Goal: Task Accomplishment & Management: Use online tool/utility

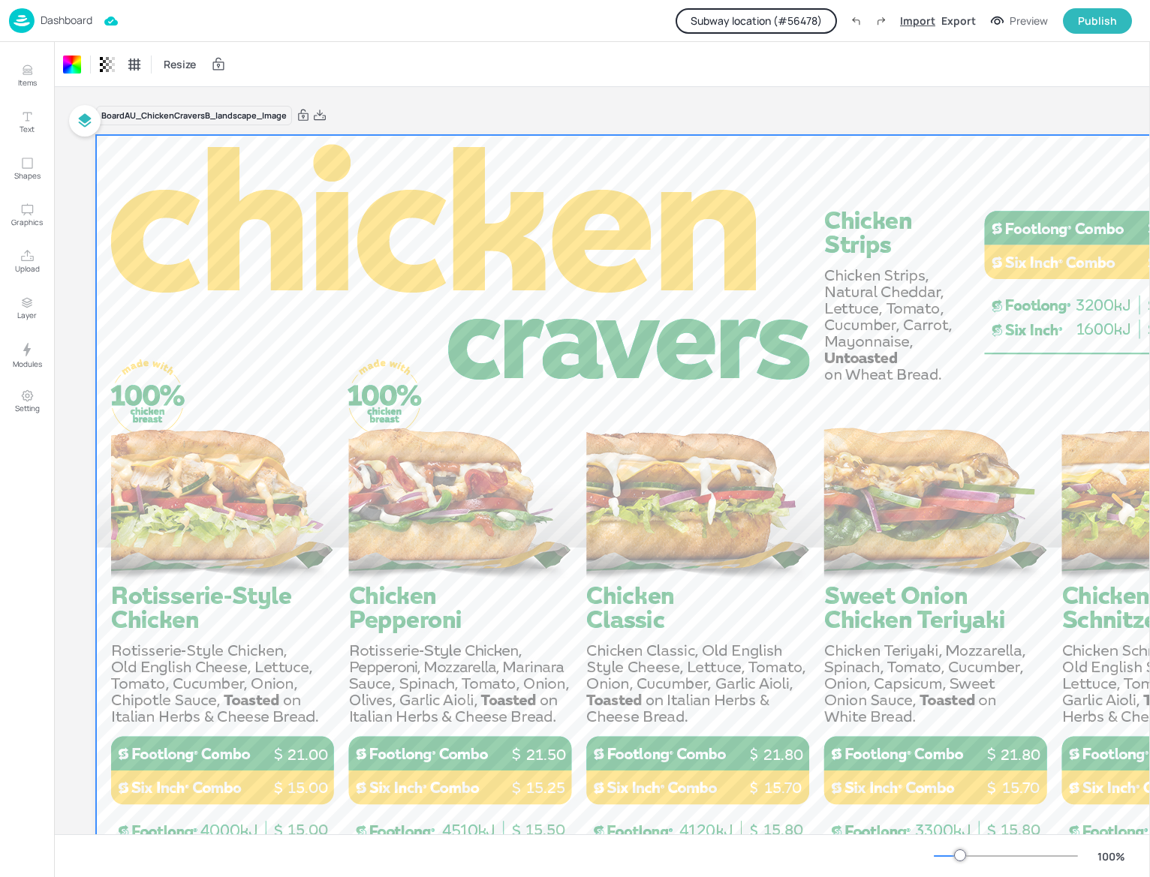
scroll to position [152, 0]
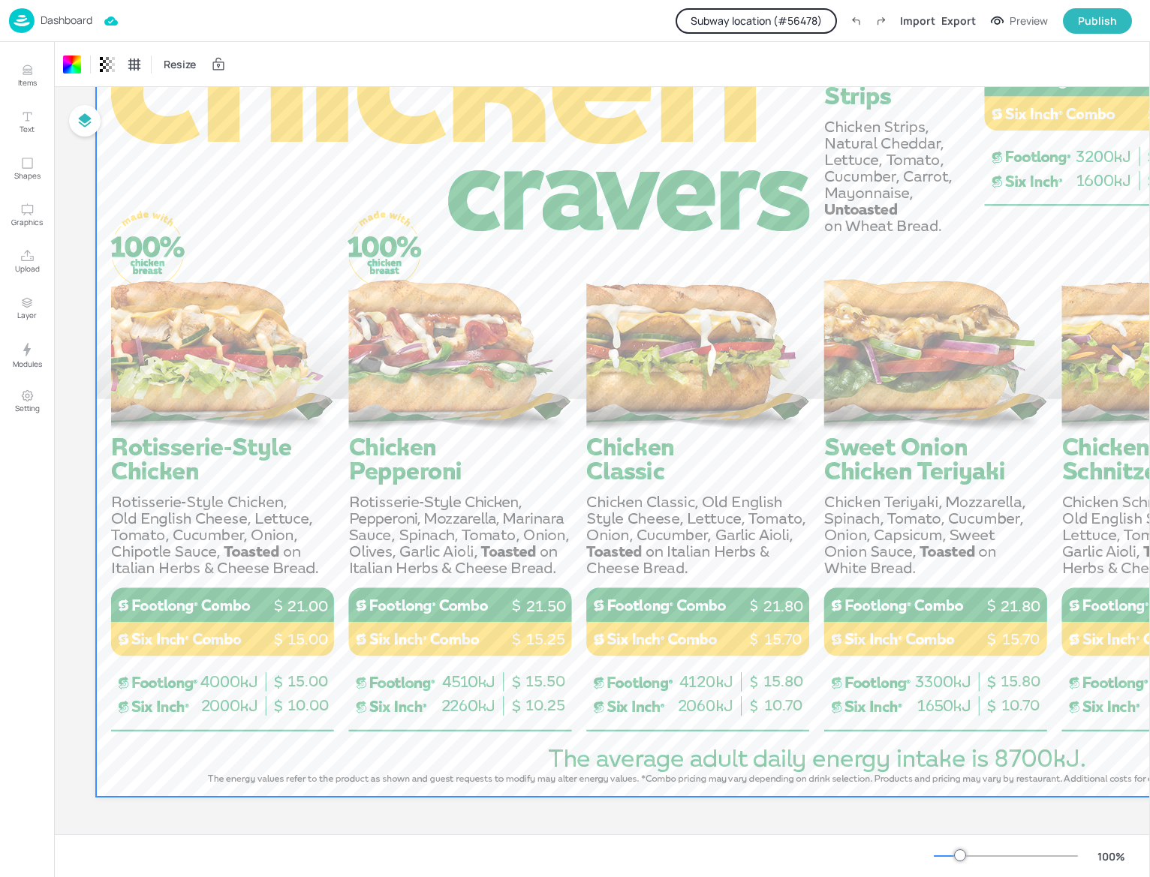
click at [62, 21] on p "Dashboard" at bounding box center [67, 20] width 52 height 11
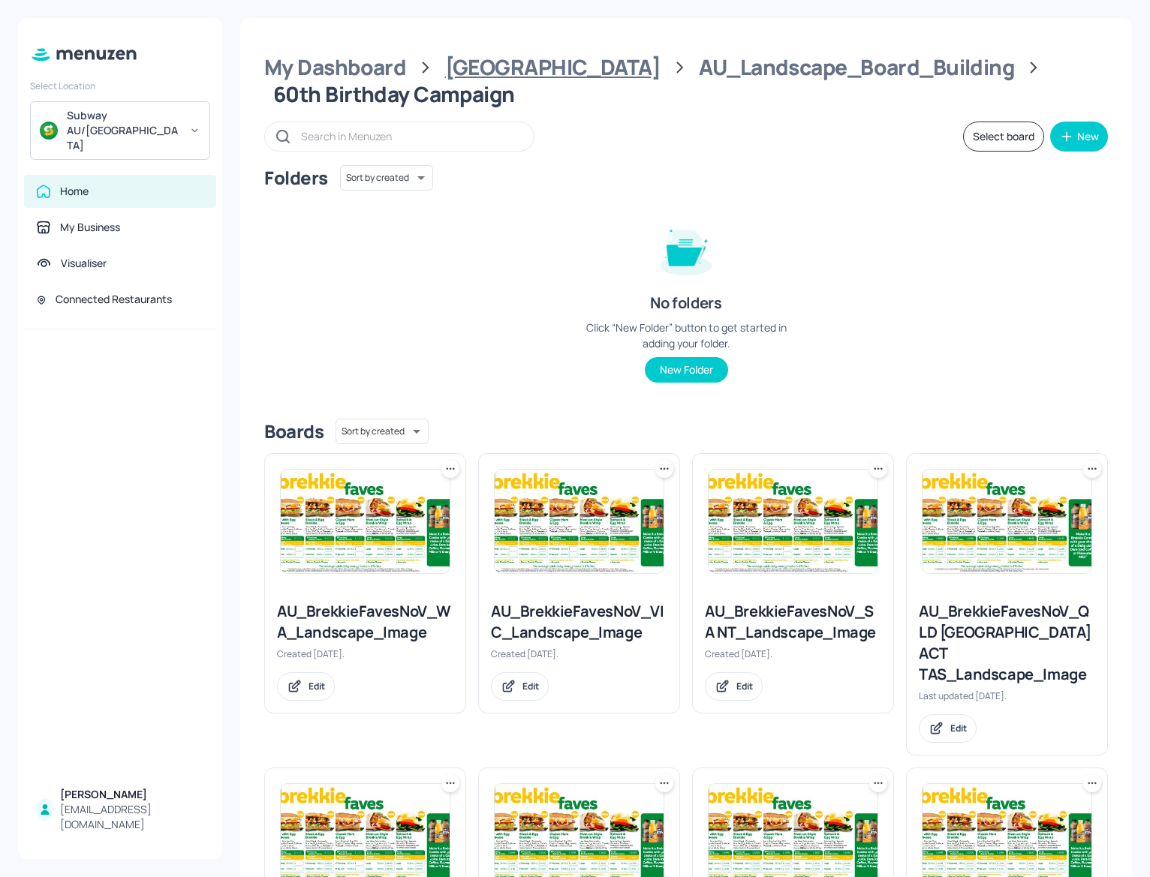
click at [494, 63] on div "[GEOGRAPHIC_DATA]" at bounding box center [552, 67] width 215 height 27
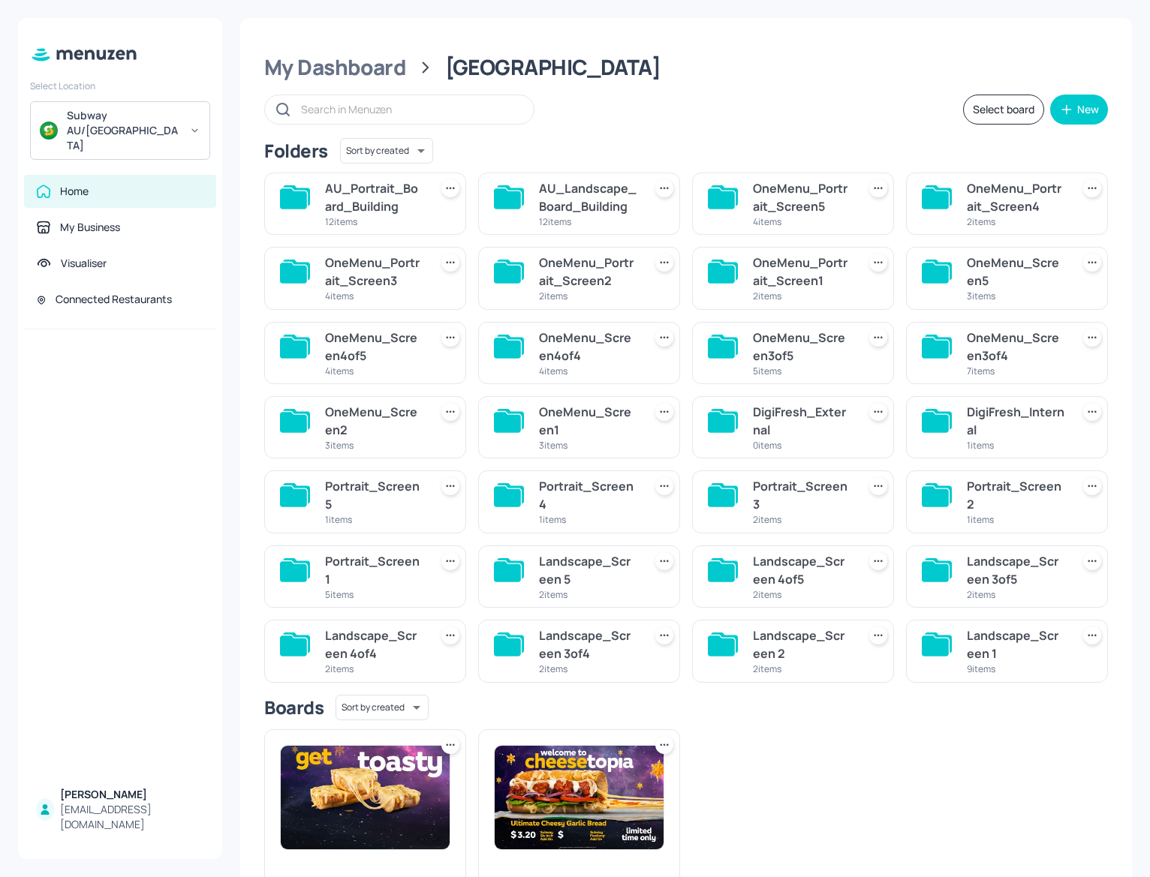
click at [587, 197] on div "AU_Landscape_Board_Building" at bounding box center [588, 197] width 98 height 36
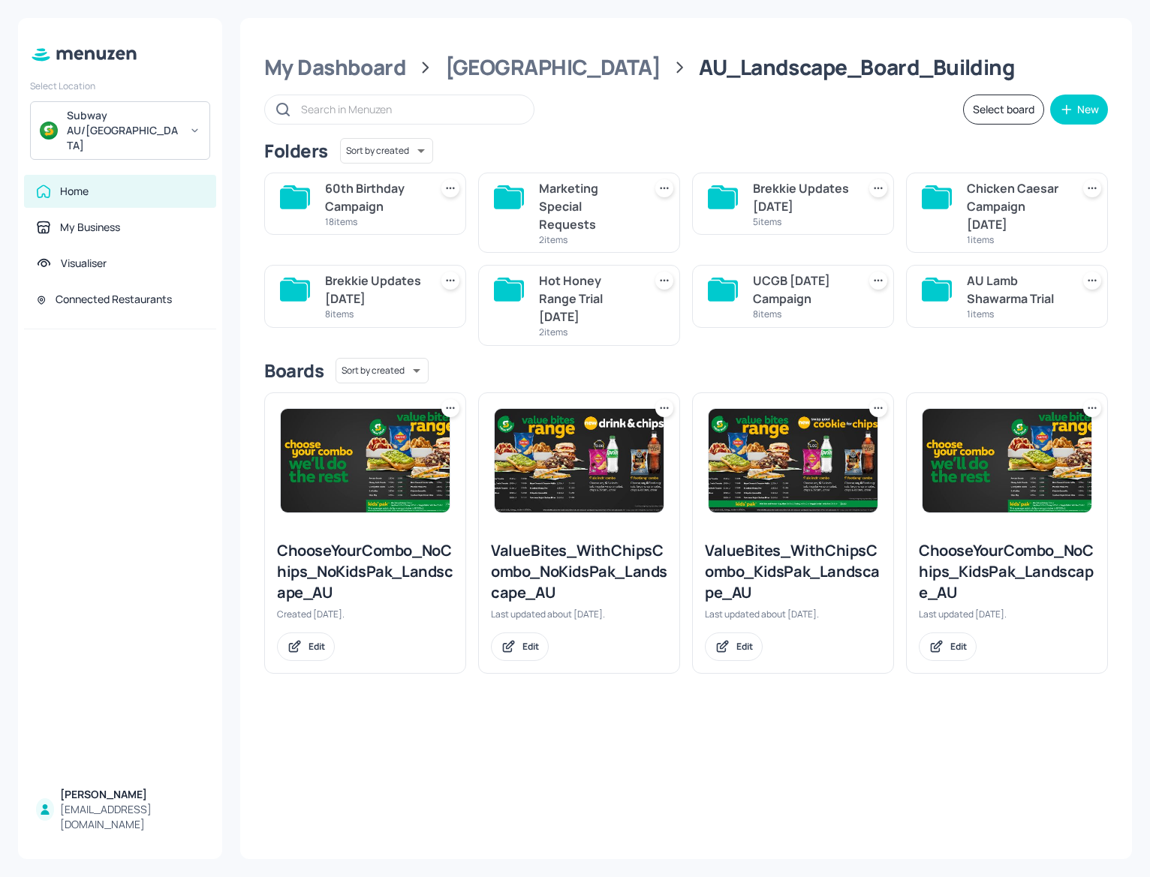
click at [792, 285] on div "UCGB [DATE] Campaign" at bounding box center [802, 290] width 98 height 36
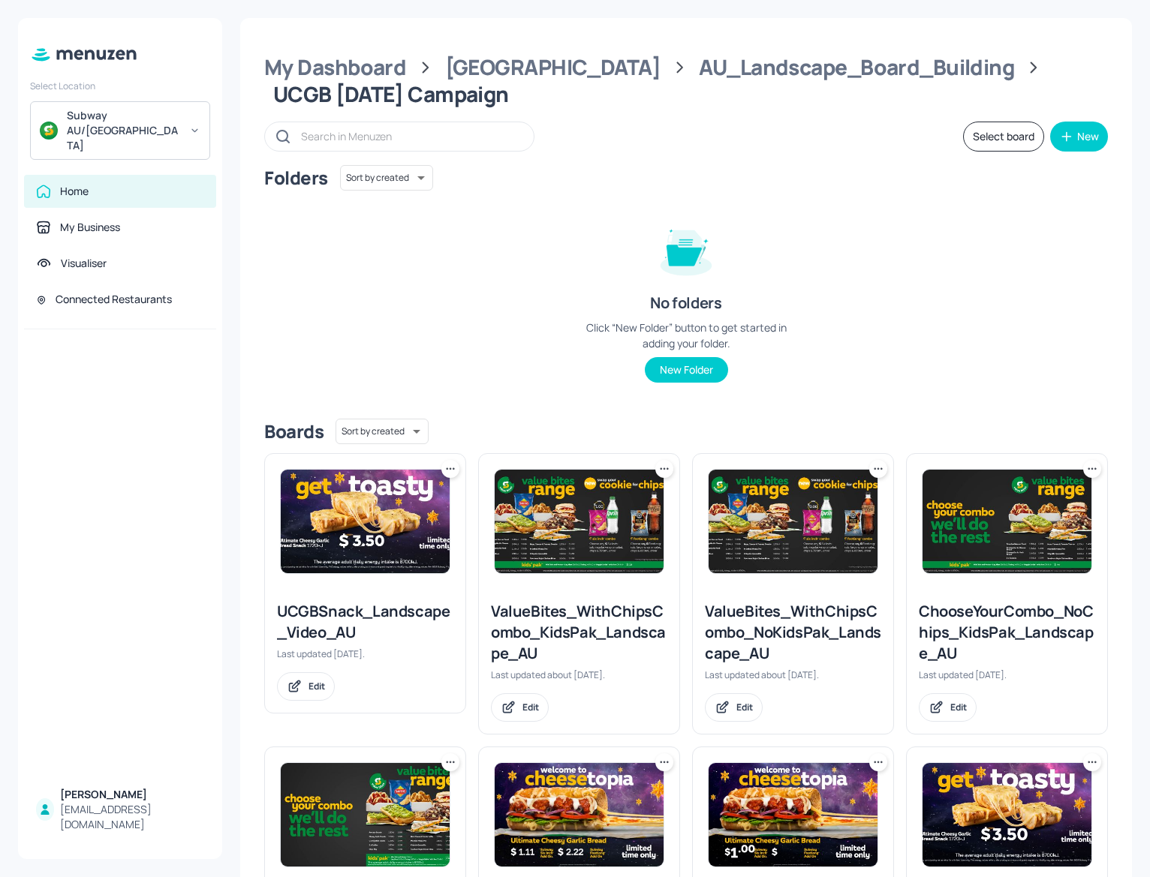
click at [398, 495] on img at bounding box center [365, 522] width 169 height 104
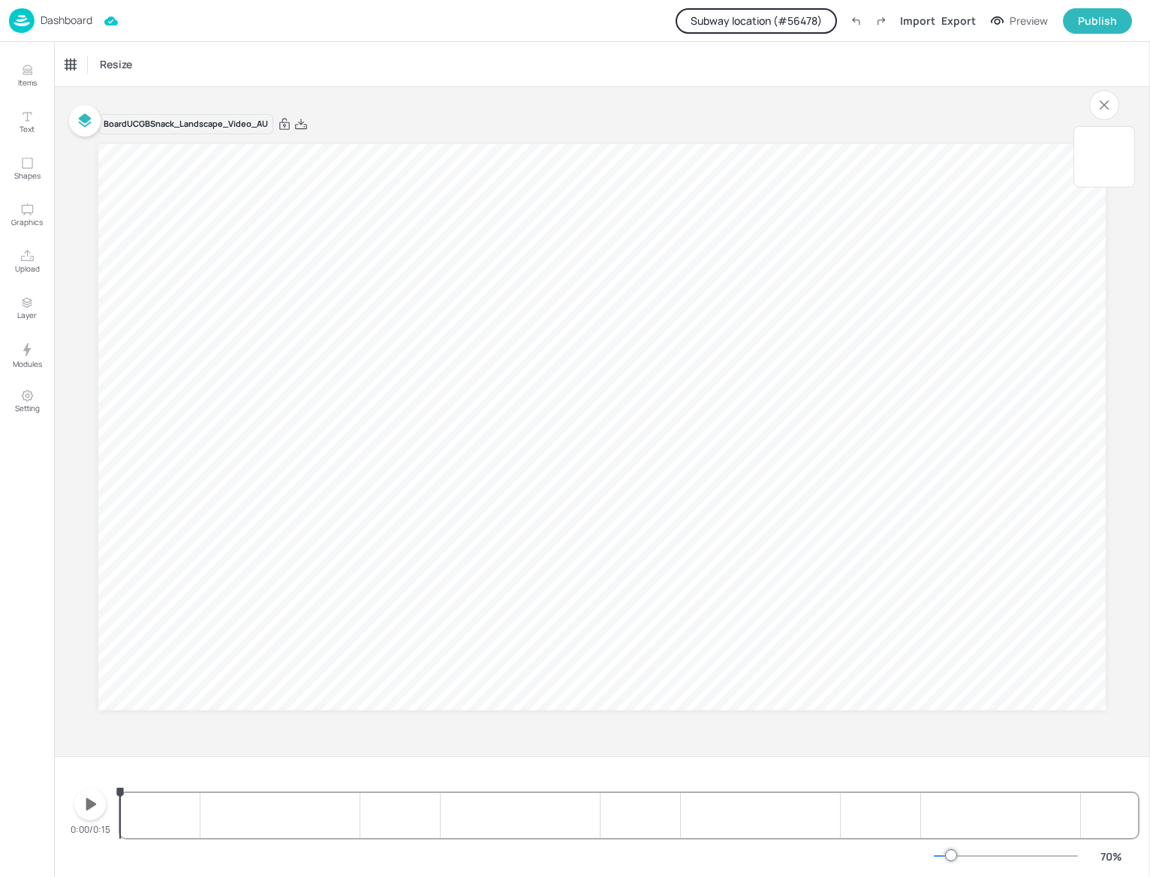
click at [89, 808] on icon "button" at bounding box center [91, 804] width 11 height 12
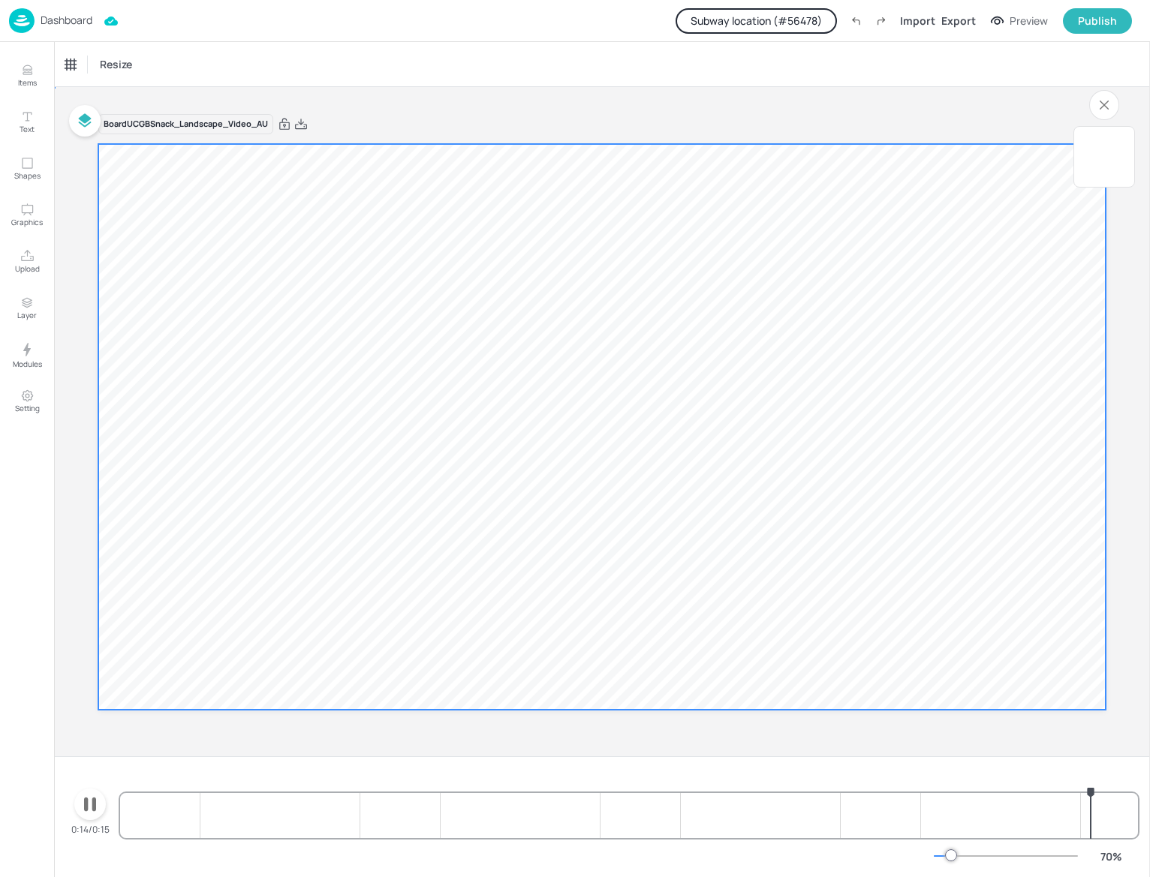
click at [589, 529] on span "3.95" at bounding box center [621, 531] width 170 height 107
click at [797, 22] on button "Subway location (# 56478 )" at bounding box center [755, 21] width 161 height 26
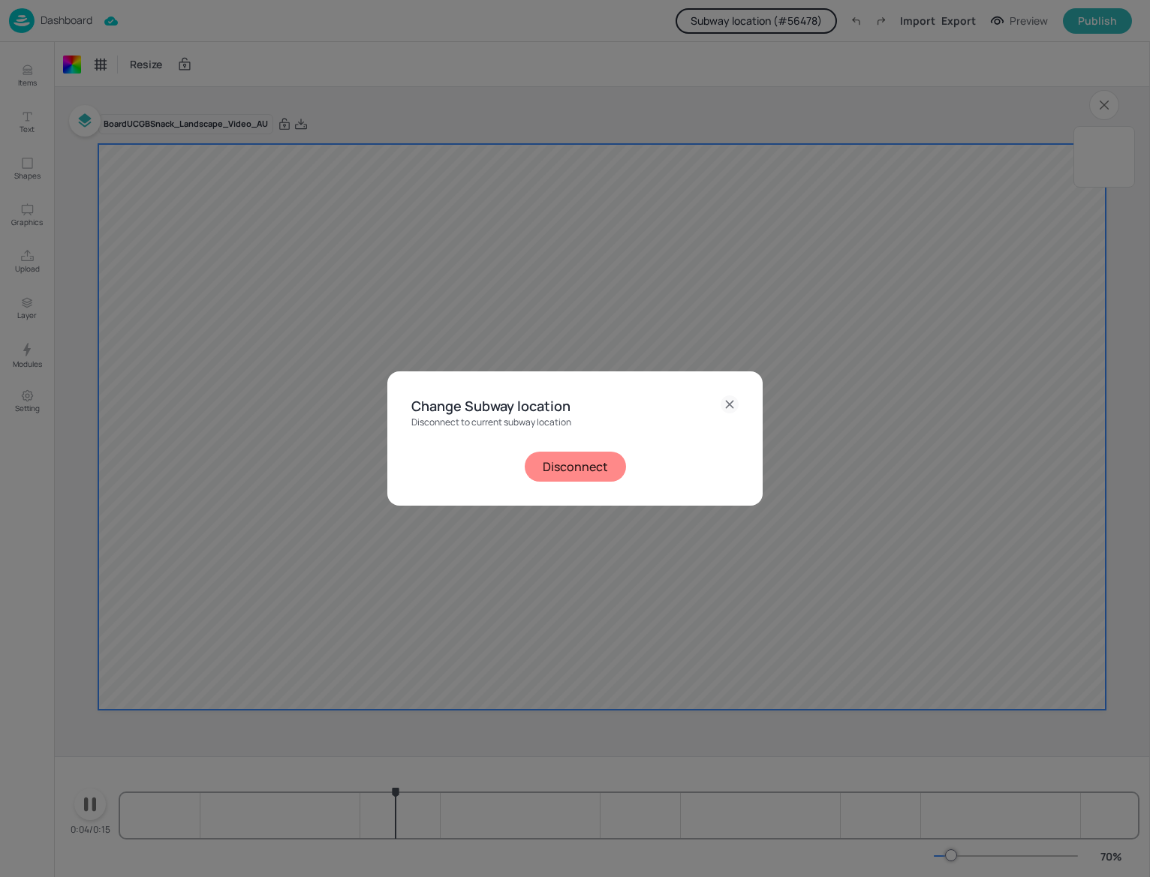
click at [570, 462] on button "Disconnect" at bounding box center [575, 467] width 101 height 30
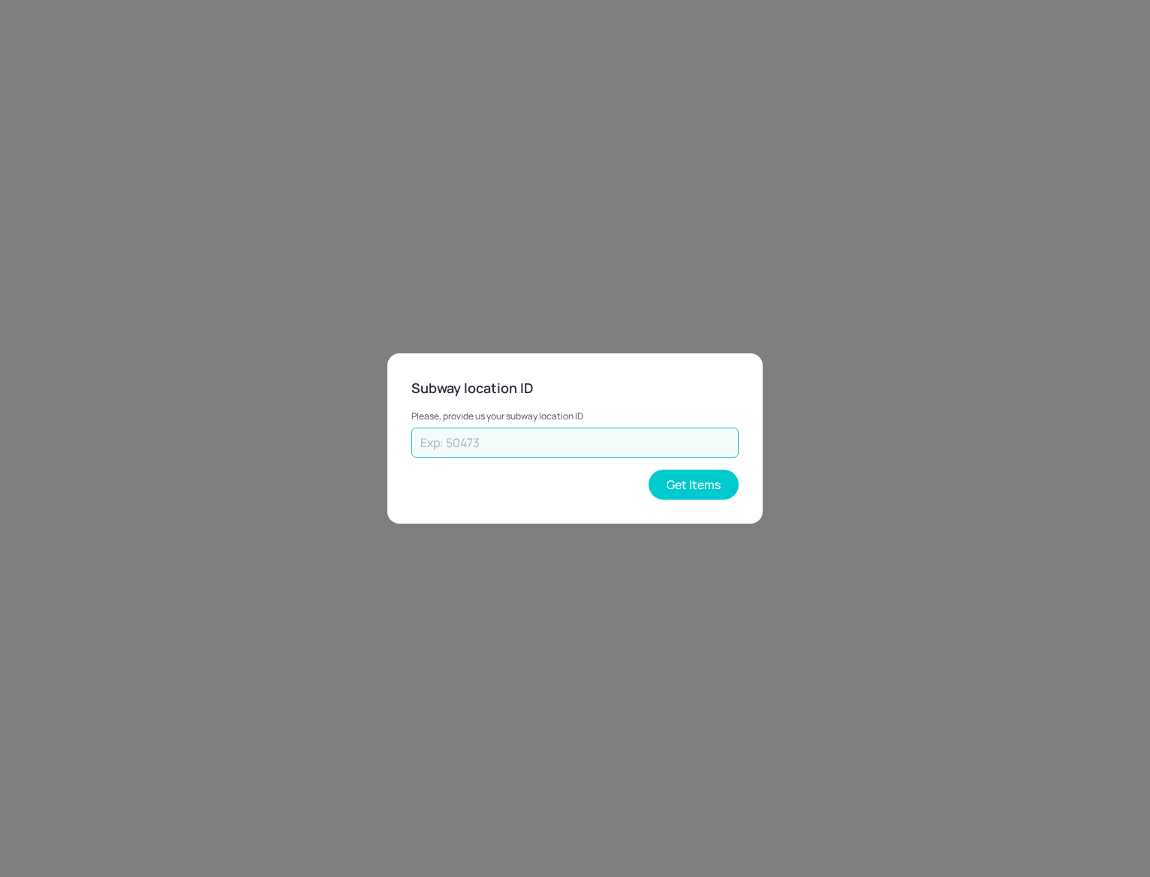
click at [485, 428] on input "text" at bounding box center [574, 443] width 327 height 30
type input "25102"
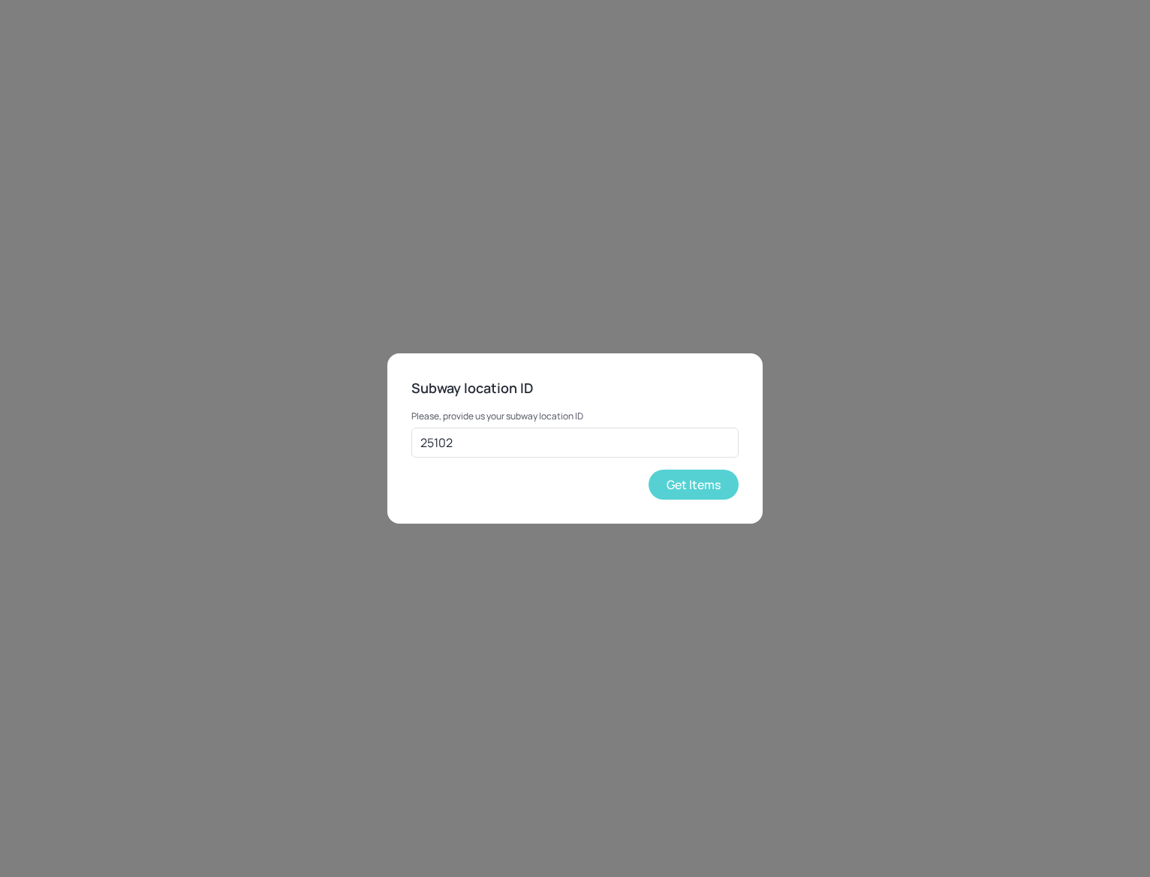
click at [671, 484] on button "Get Items" at bounding box center [693, 485] width 90 height 30
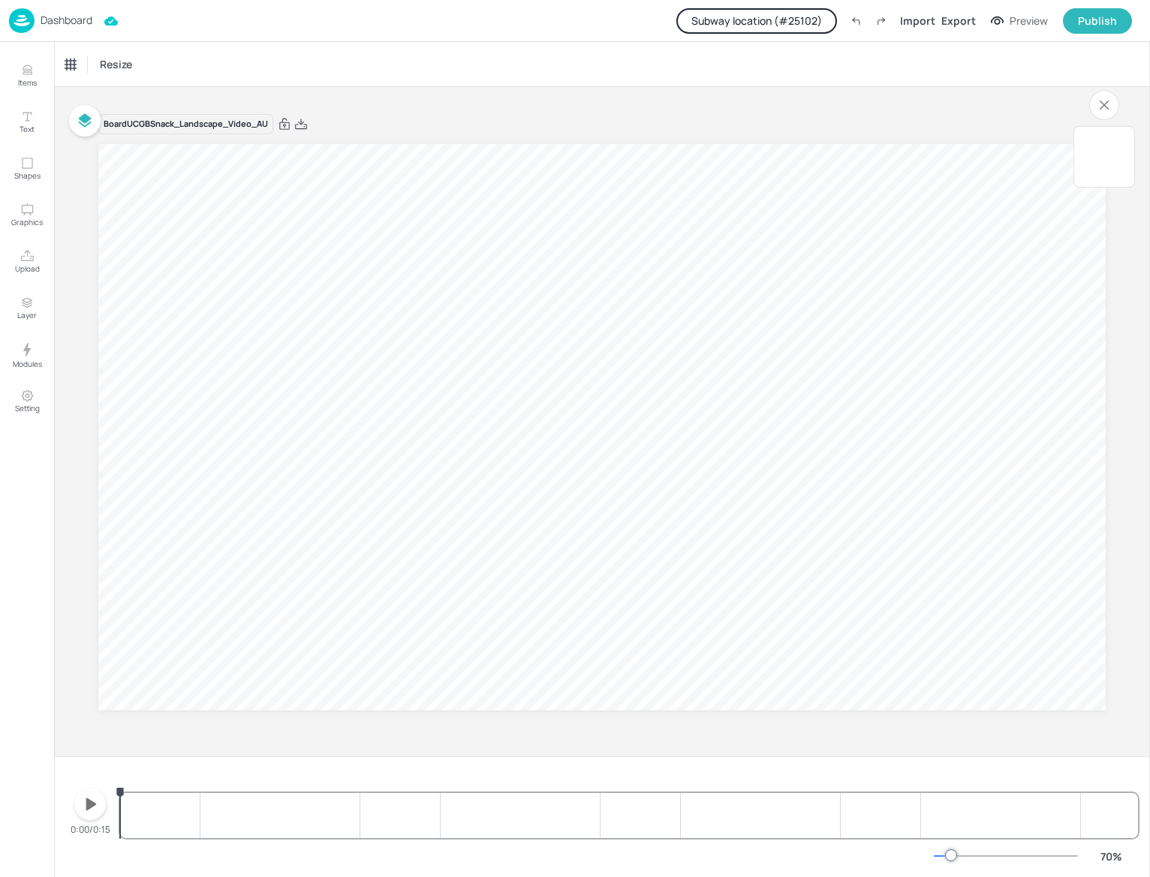
click at [89, 804] on icon "button" at bounding box center [91, 804] width 11 height 12
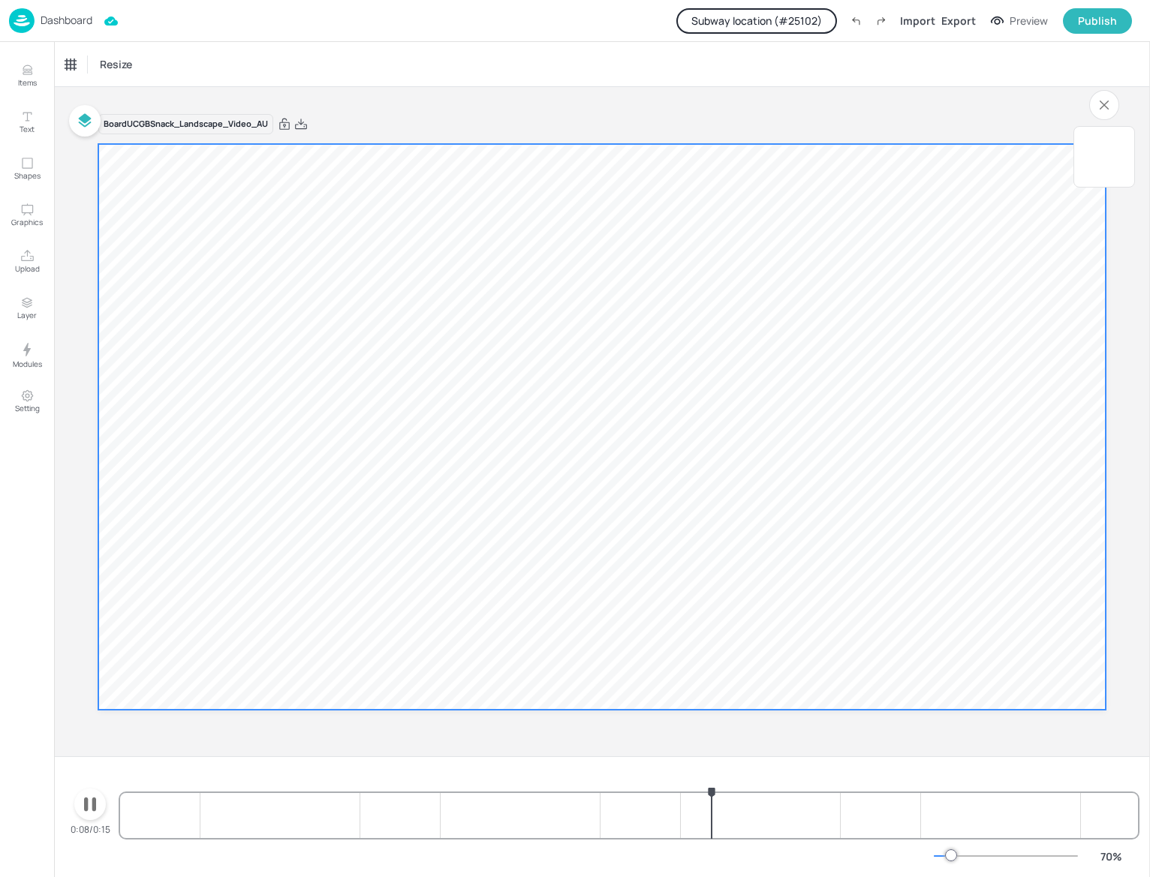
click at [588, 532] on span "5.00" at bounding box center [619, 531] width 183 height 107
click at [41, 19] on p "Dashboard" at bounding box center [67, 20] width 52 height 11
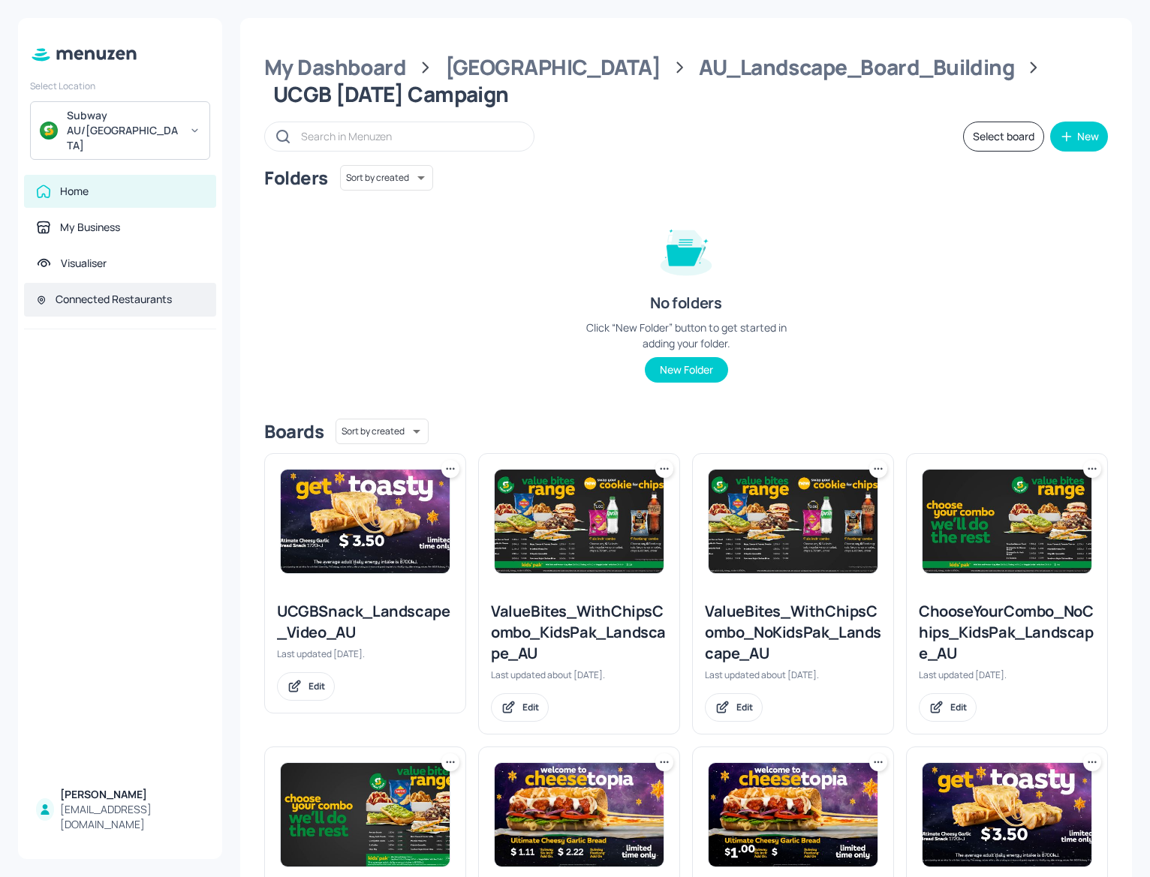
click at [95, 292] on div "Connected Restaurants" at bounding box center [114, 299] width 116 height 15
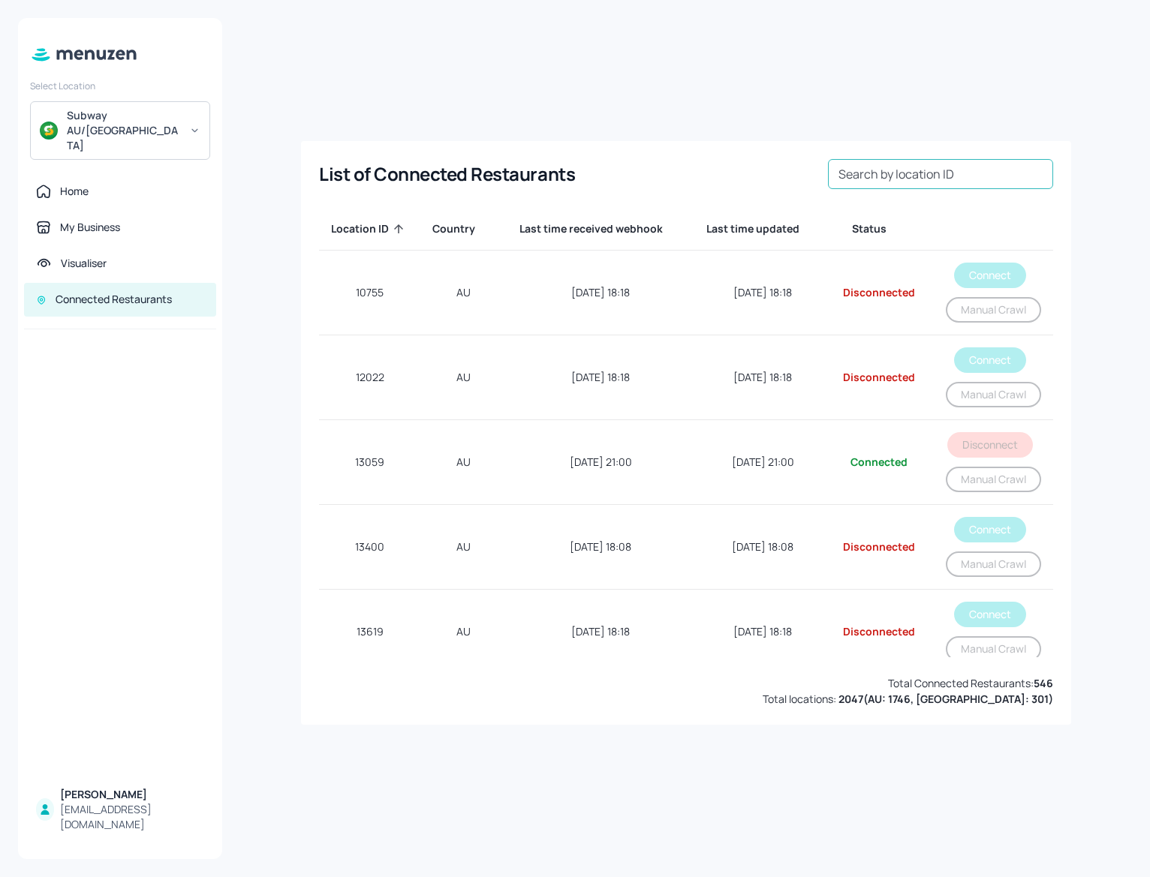
click at [997, 169] on input "Search by location ID" at bounding box center [940, 174] width 225 height 30
drag, startPoint x: 997, startPoint y: 169, endPoint x: 887, endPoint y: 180, distance: 110.1
click at [887, 180] on input "25102" at bounding box center [940, 174] width 225 height 30
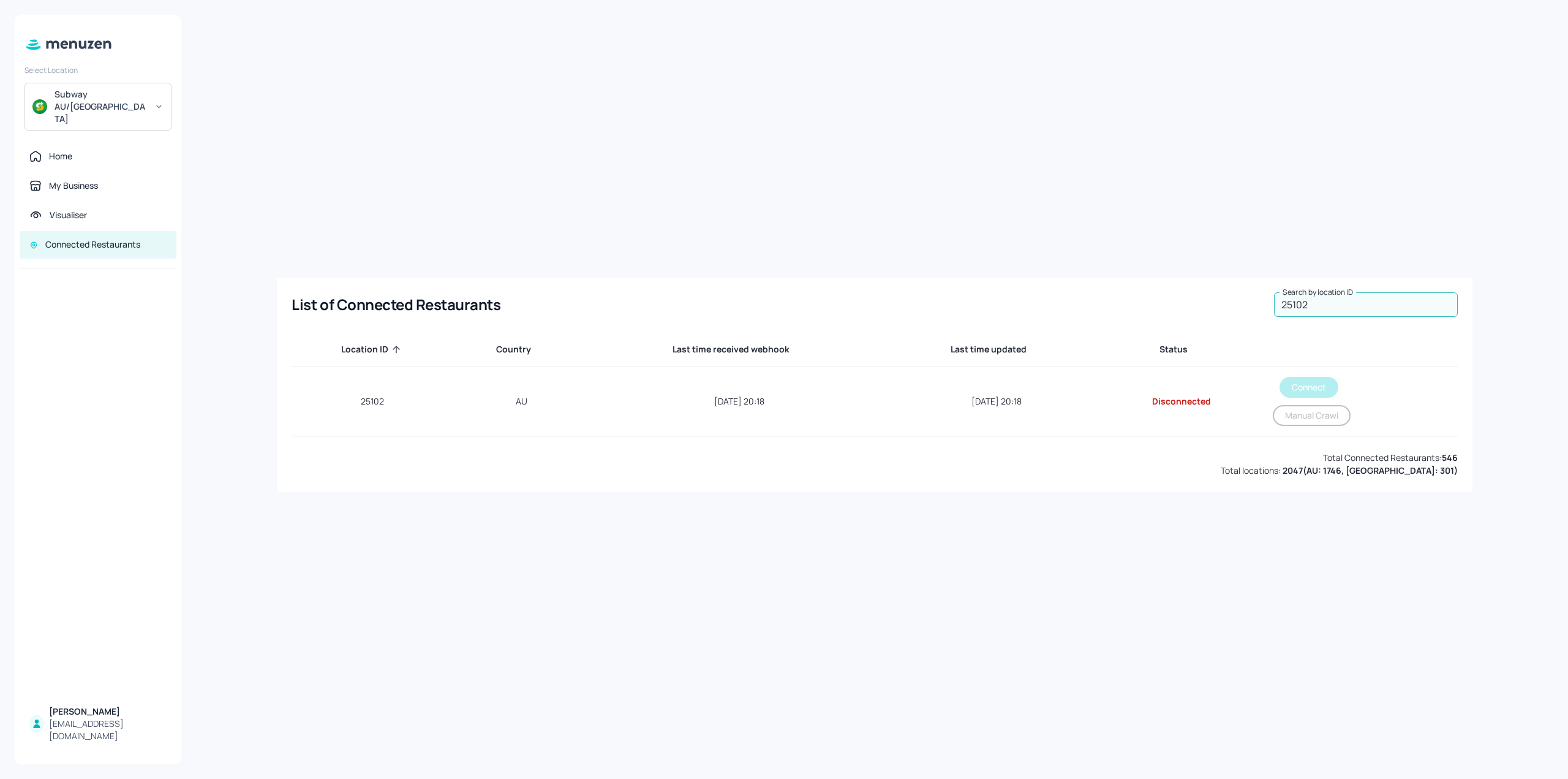
type input "25102"
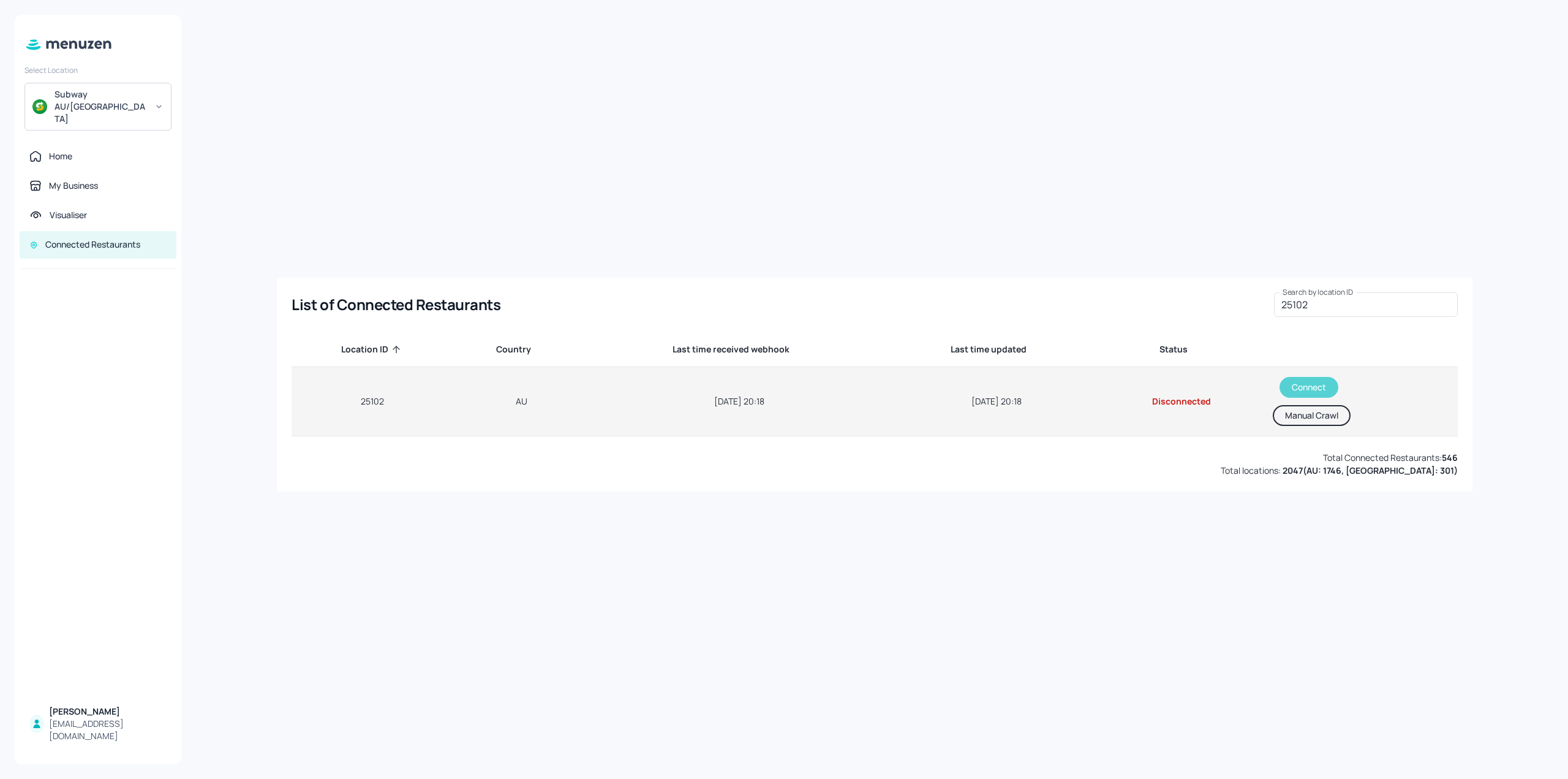
click at [938, 386] on button "Connect" at bounding box center [1309, 388] width 59 height 21
click at [938, 416] on button "Manual Crawl" at bounding box center [1307, 416] width 78 height 21
